Goal: Task Accomplishment & Management: Complete application form

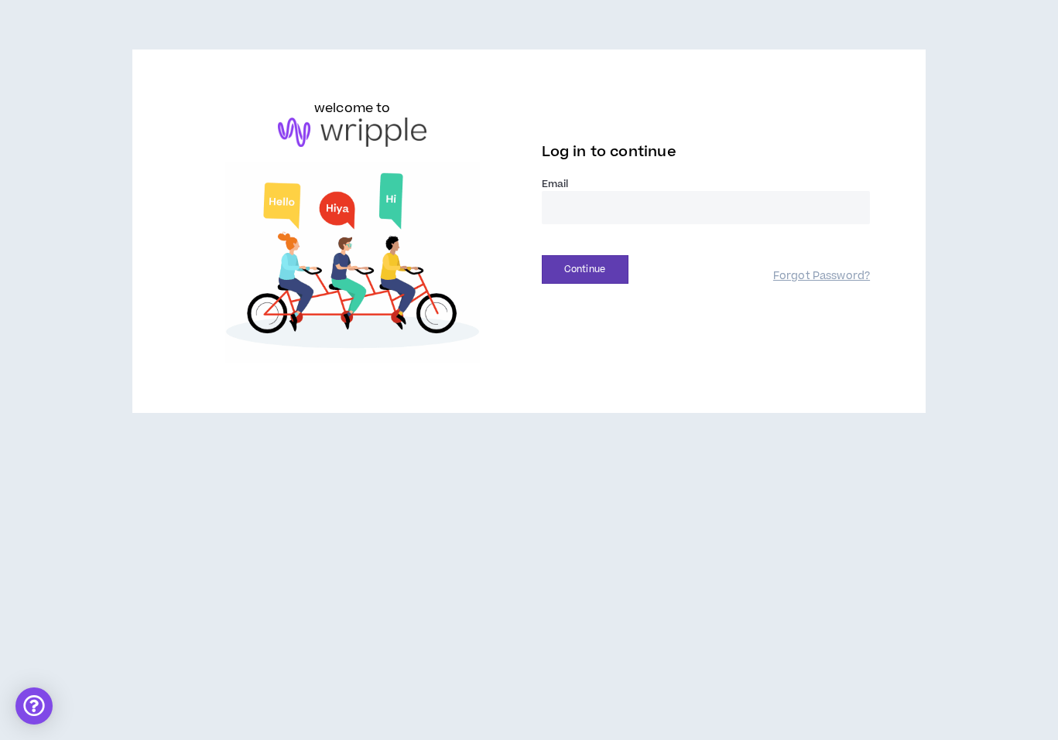
click at [612, 202] on input "email" at bounding box center [706, 207] width 329 height 33
type input "**********"
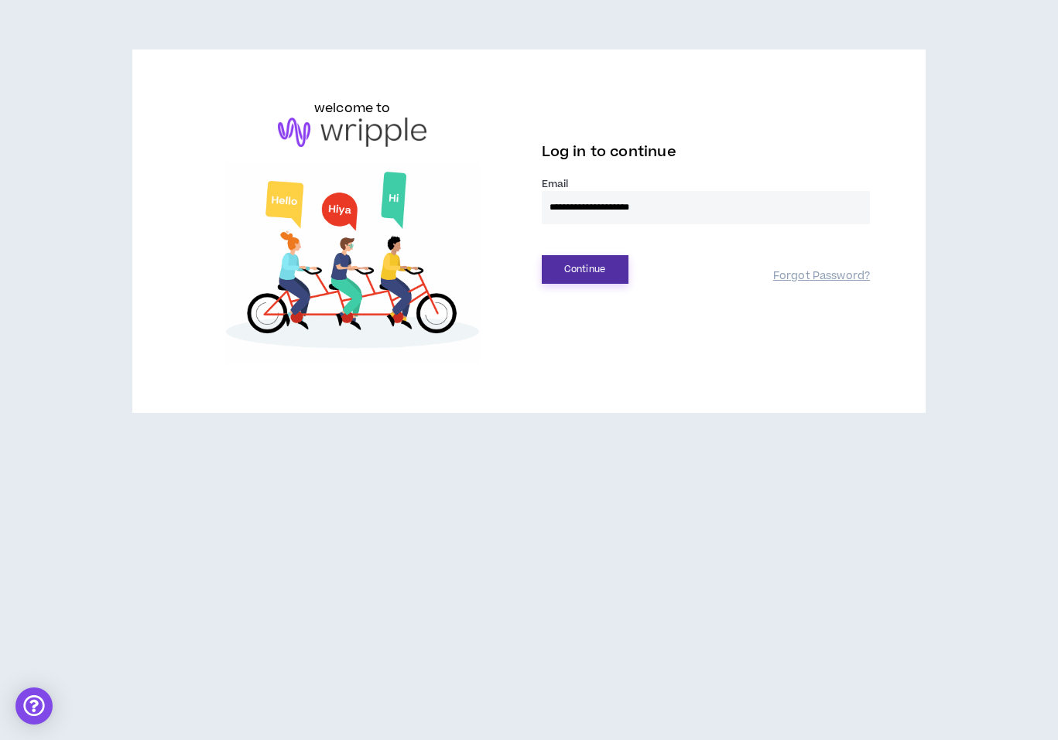
click at [576, 266] on button "Continue" at bounding box center [585, 269] width 87 height 29
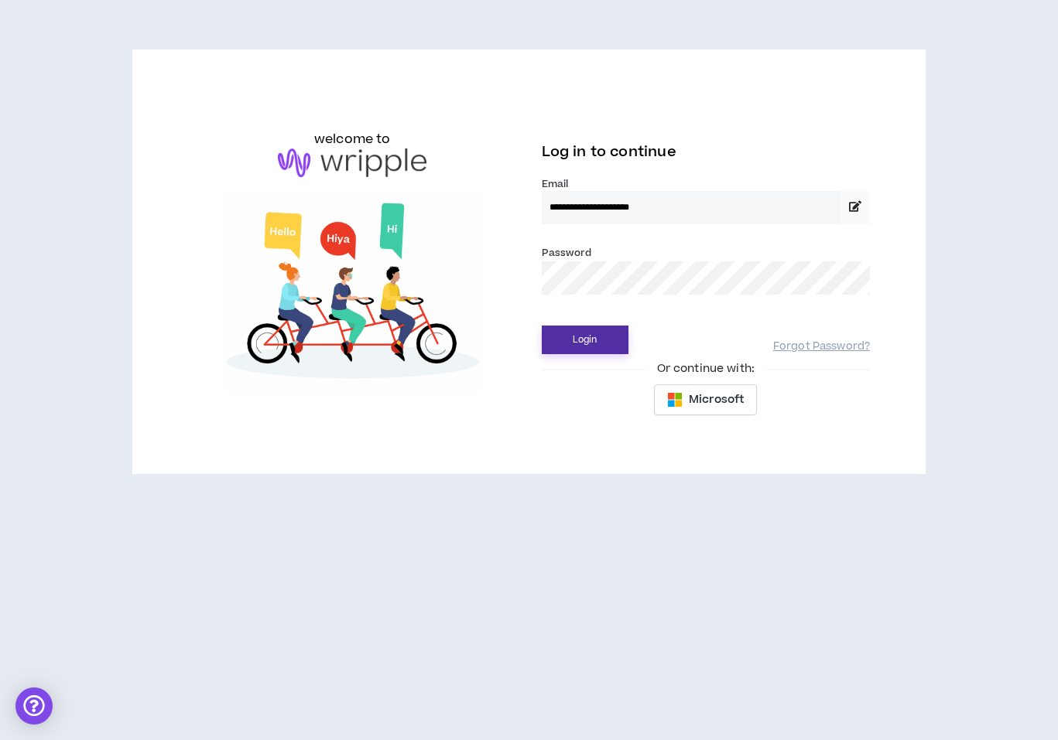
click at [602, 345] on button "Login" at bounding box center [585, 340] width 87 height 29
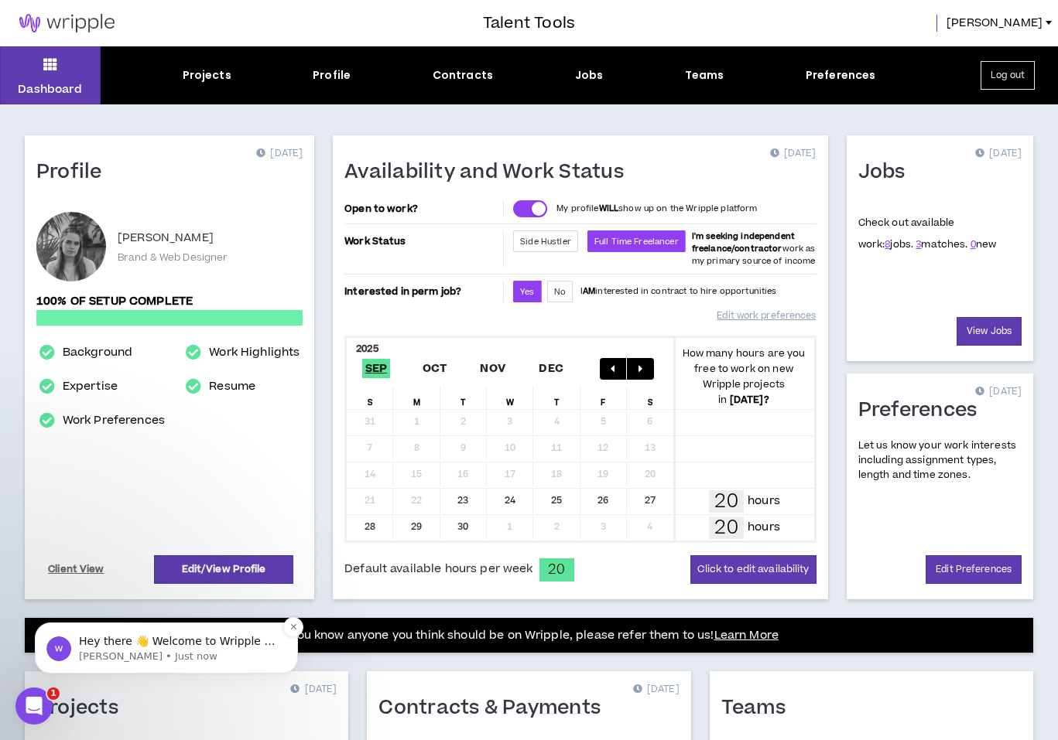
click at [239, 647] on p "Hey there 👋 Welcome to Wripple 🙌 Take a look around! If you have any questions,…" at bounding box center [179, 641] width 200 height 15
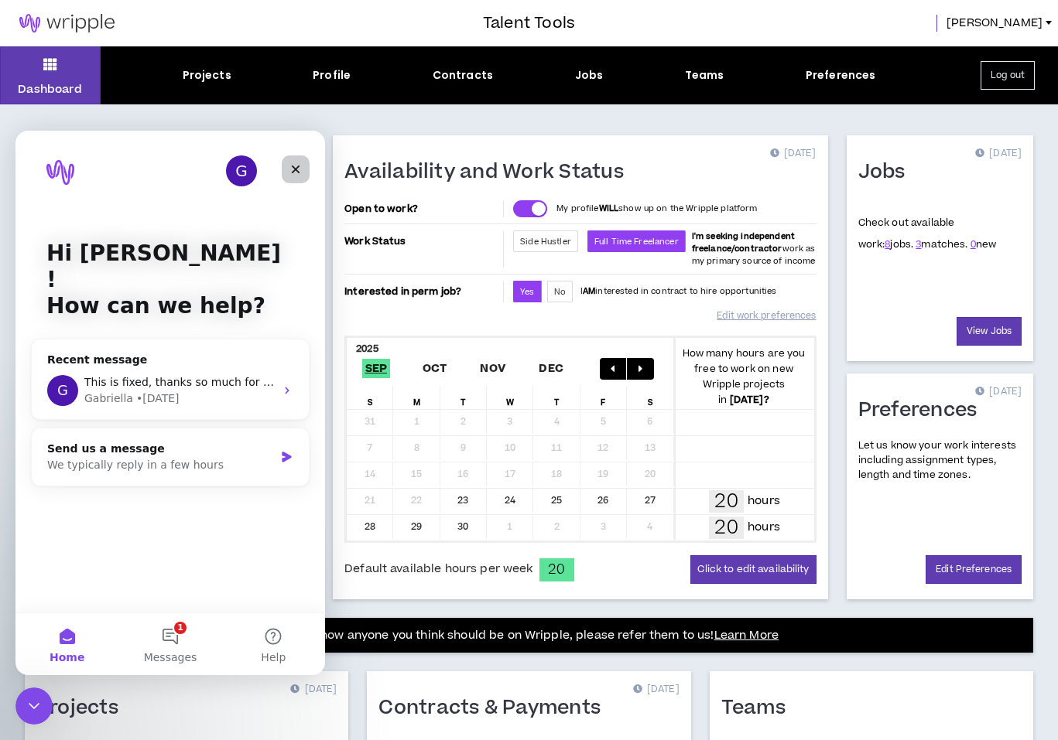
click at [303, 166] on div "Close" at bounding box center [296, 170] width 28 height 28
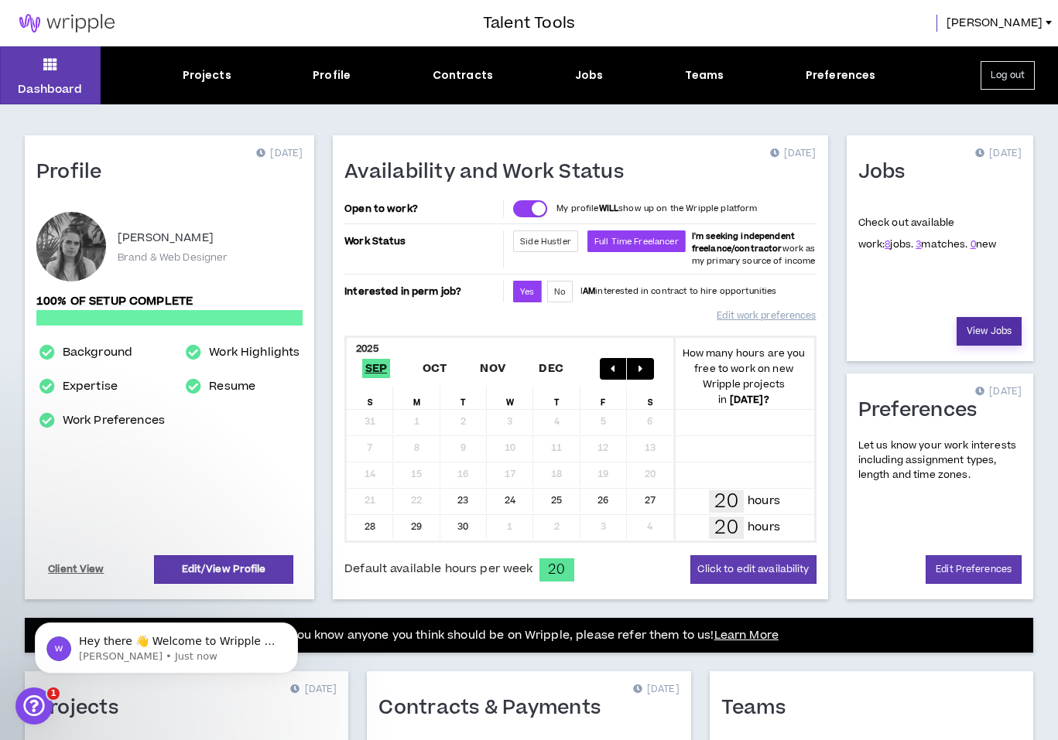
click at [989, 329] on link "View Jobs" at bounding box center [988, 331] width 65 height 29
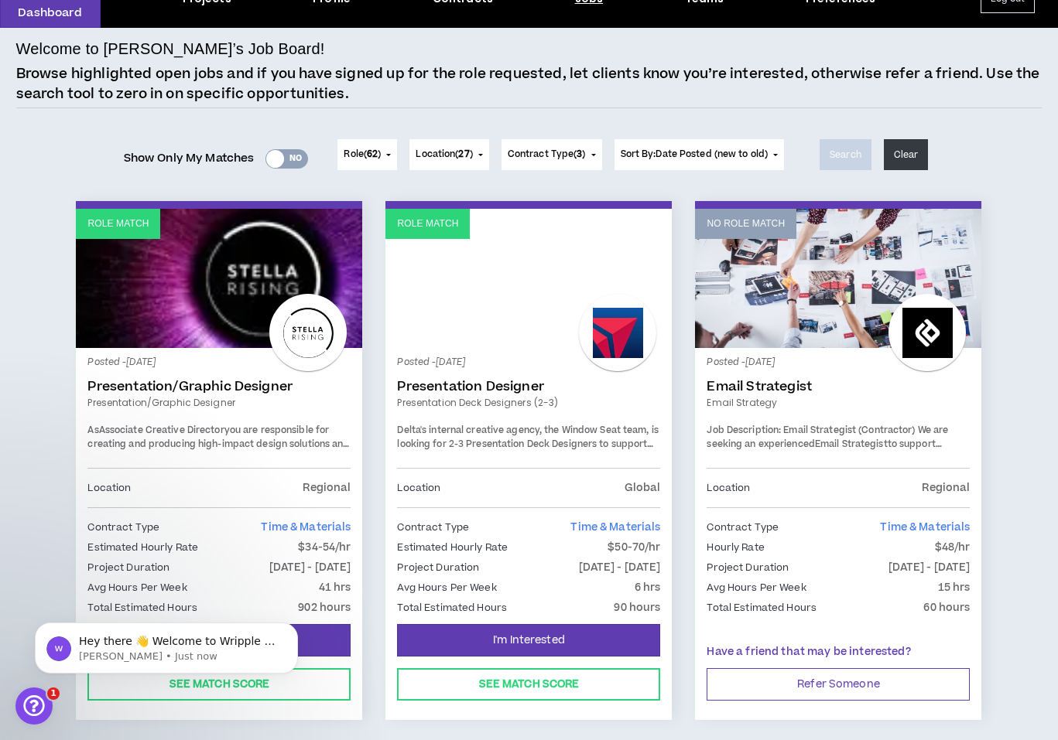
scroll to position [81, 0]
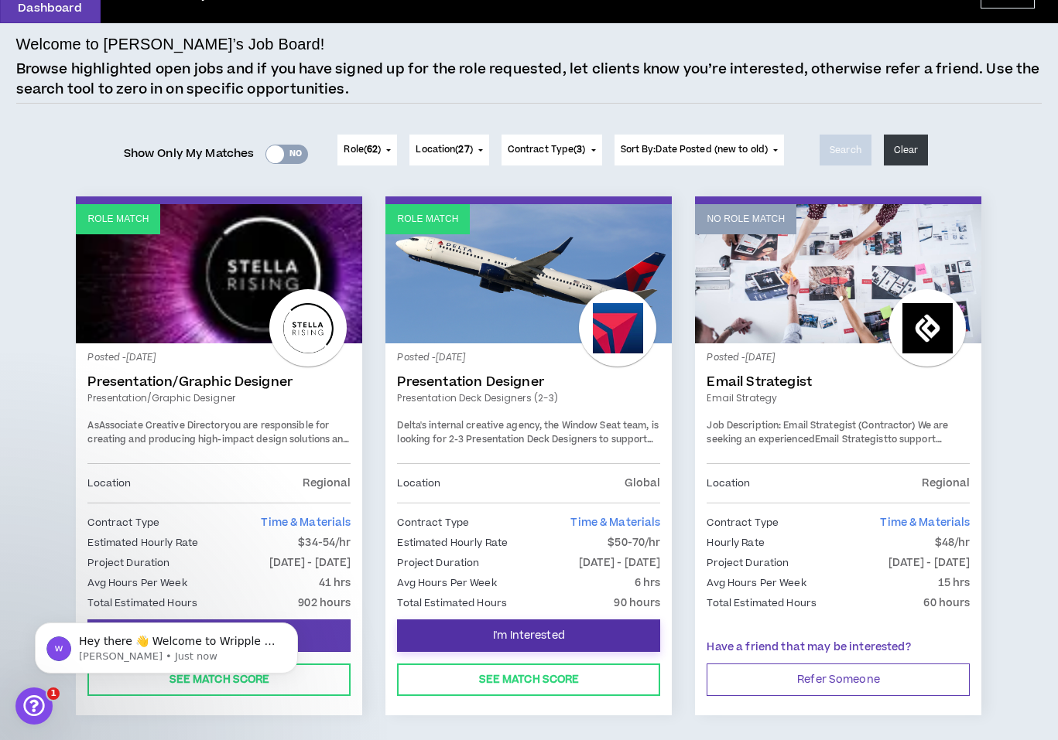
click at [532, 638] on span "I'm Interested" at bounding box center [529, 636] width 72 height 15
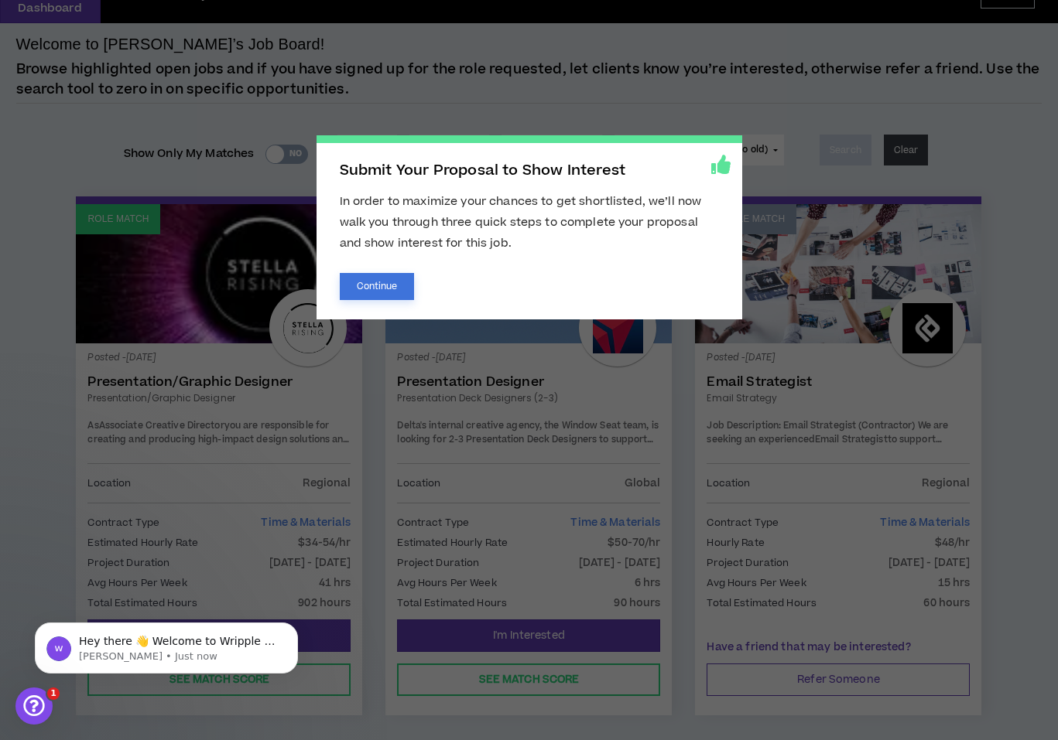
click at [373, 296] on button "Continue" at bounding box center [377, 286] width 75 height 27
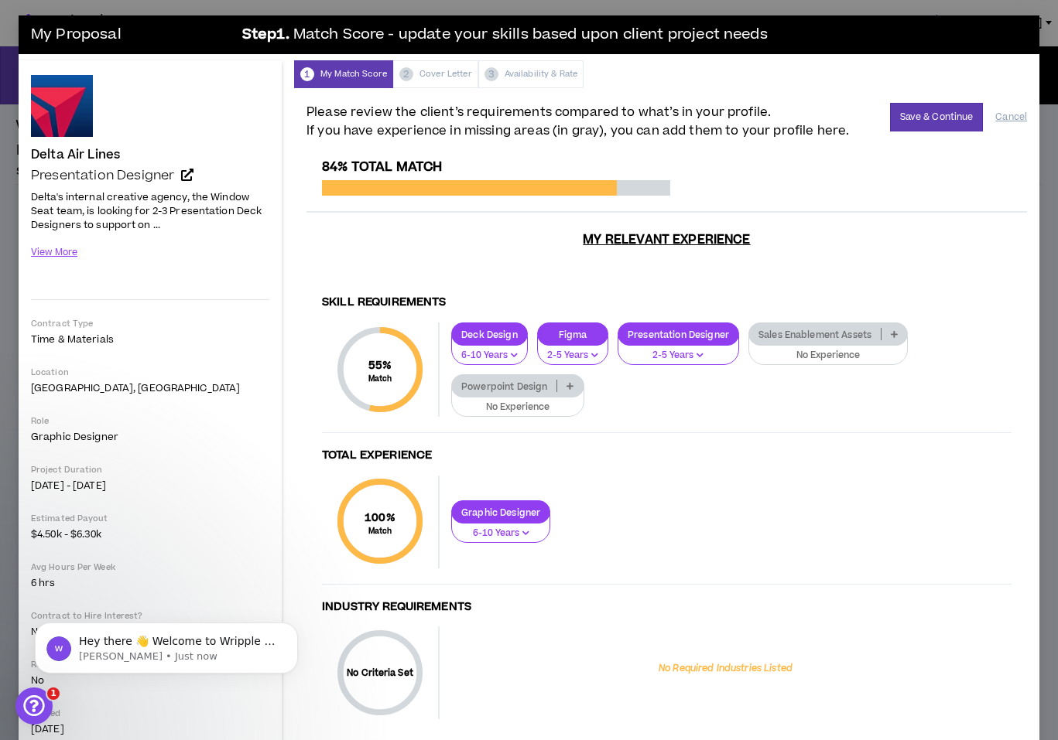
scroll to position [4, 0]
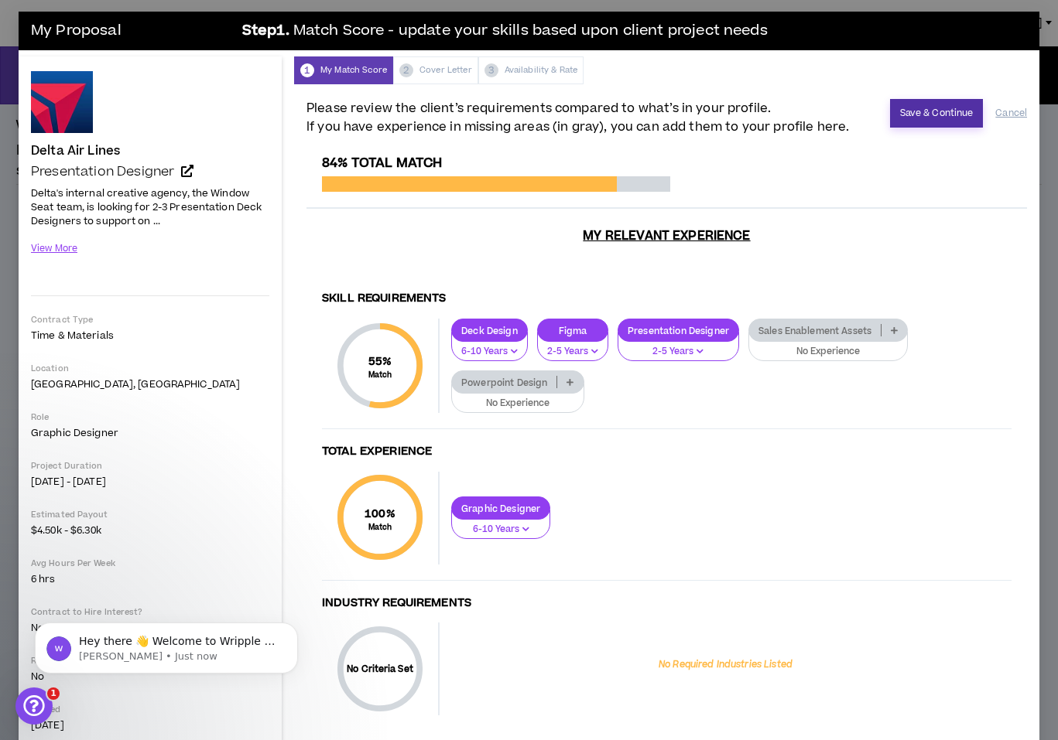
click at [918, 118] on button "Save & Continue" at bounding box center [937, 113] width 94 height 29
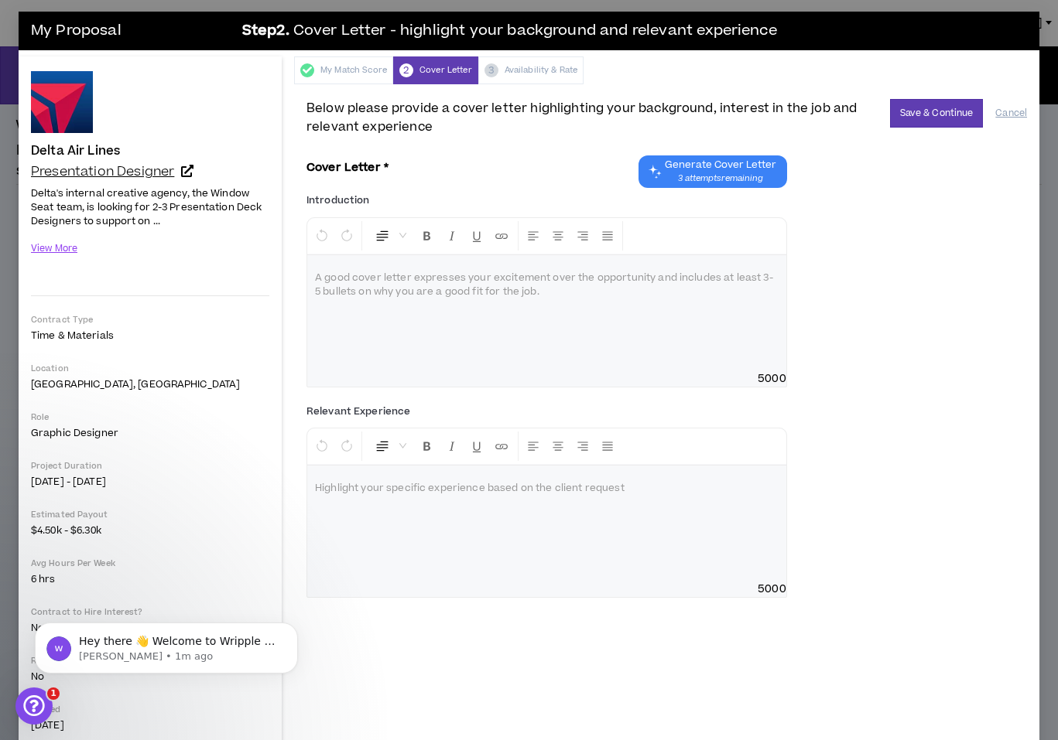
click at [190, 175] on icon at bounding box center [187, 171] width 12 height 12
click at [439, 320] on div at bounding box center [546, 313] width 479 height 116
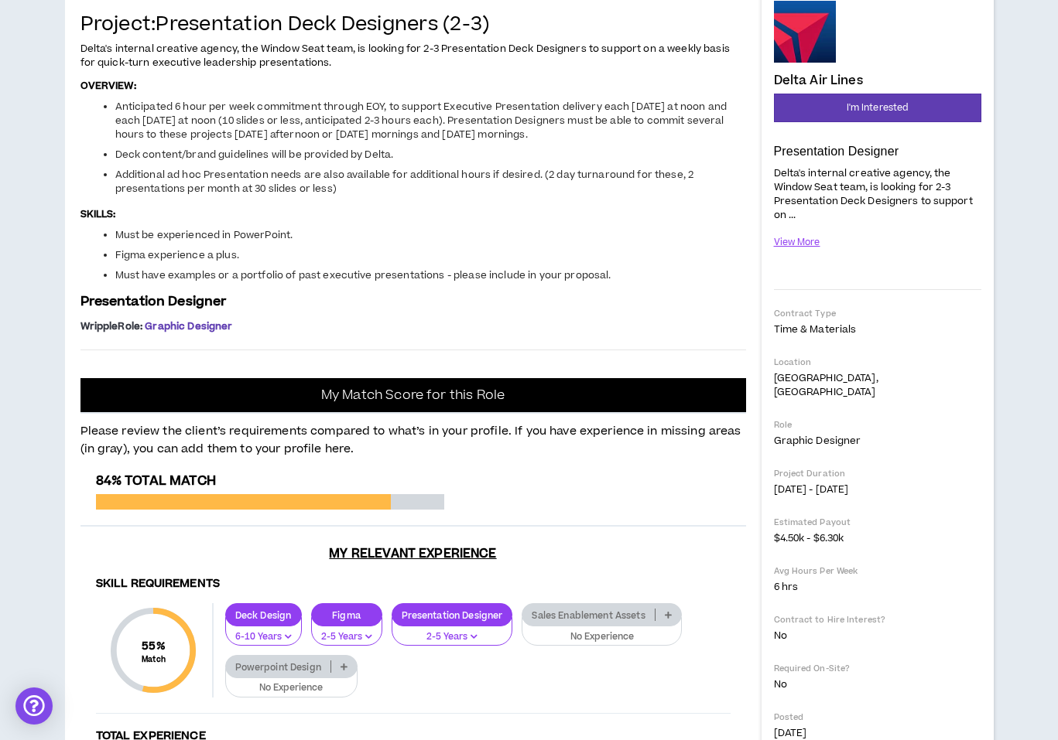
scroll to position [183, 0]
